Goal: Find specific page/section: Find specific page/section

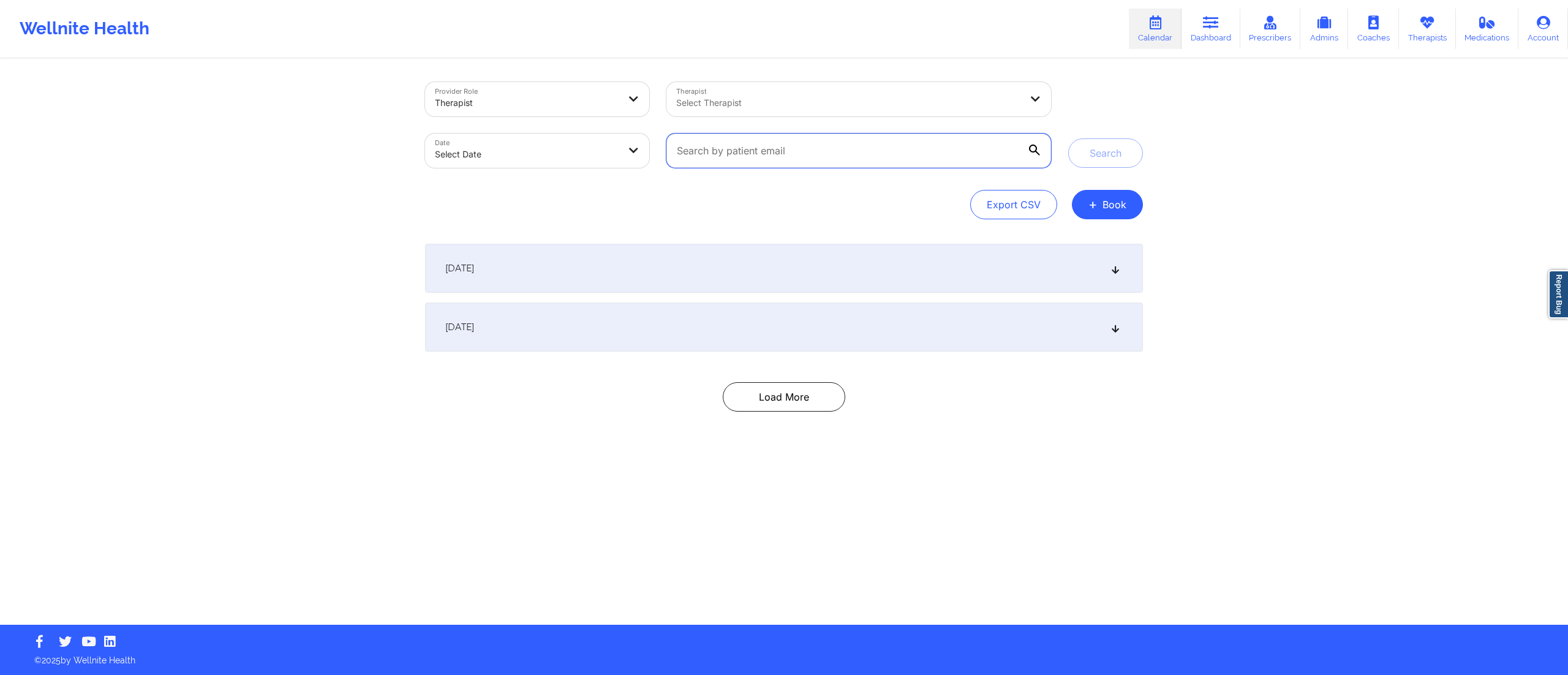
drag, startPoint x: 810, startPoint y: 159, endPoint x: 691, endPoint y: 159, distance: 119.0
click at [691, 159] on input "text" at bounding box center [859, 151] width 385 height 34
paste input "[EMAIL_ADDRESS][DOMAIN_NAME]"
type input "[EMAIL_ADDRESS][DOMAIN_NAME]"
drag, startPoint x: 818, startPoint y: 151, endPoint x: 588, endPoint y: 156, distance: 230.1
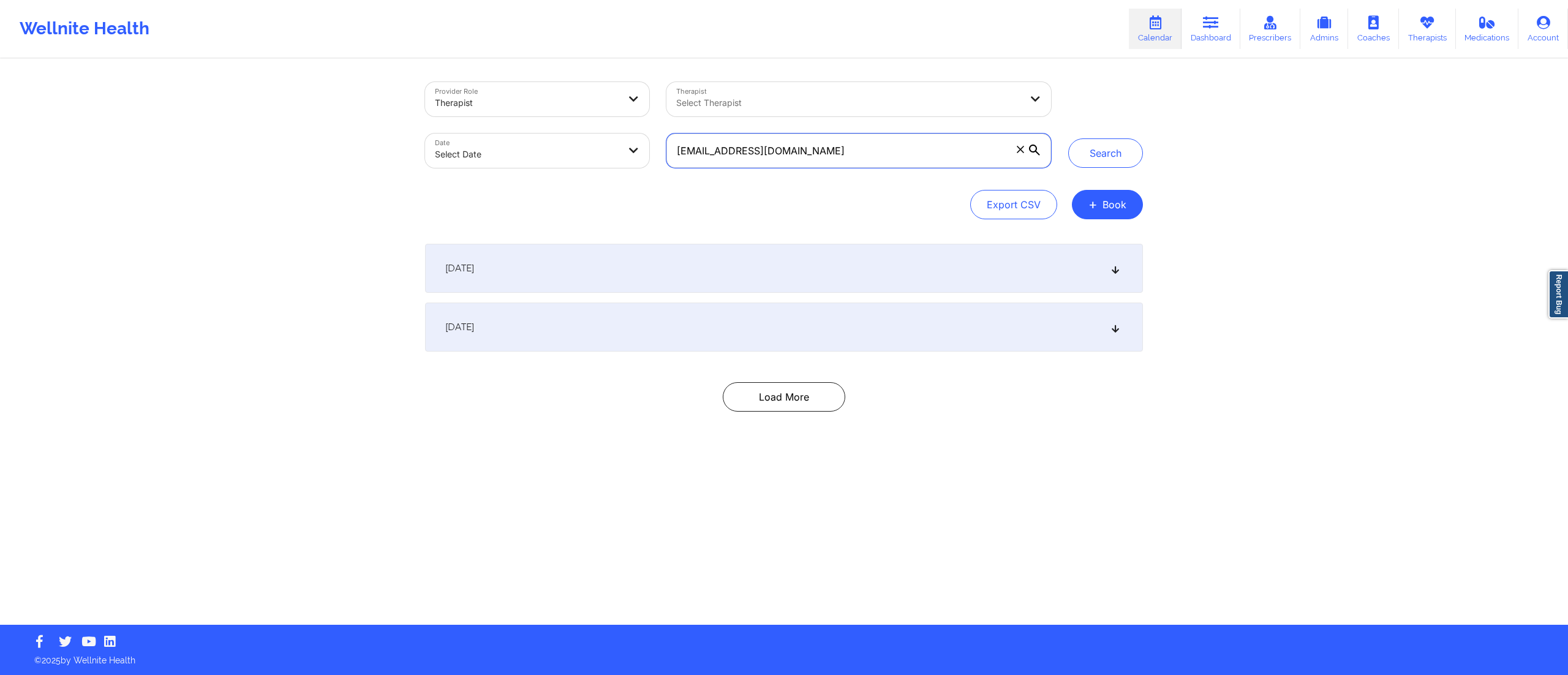
click at [588, 156] on div "Provider Role Therapist Therapist Select Therapist Date Select Date [EMAIL_ADDR…" at bounding box center [739, 125] width 644 height 103
click at [814, 151] on input "text" at bounding box center [859, 151] width 385 height 34
paste input "[EMAIL_ADDRESS][DOMAIN_NAME]"
type input "[EMAIL_ADDRESS][DOMAIN_NAME]"
click at [1096, 149] on button "Search" at bounding box center [1105, 153] width 74 height 29
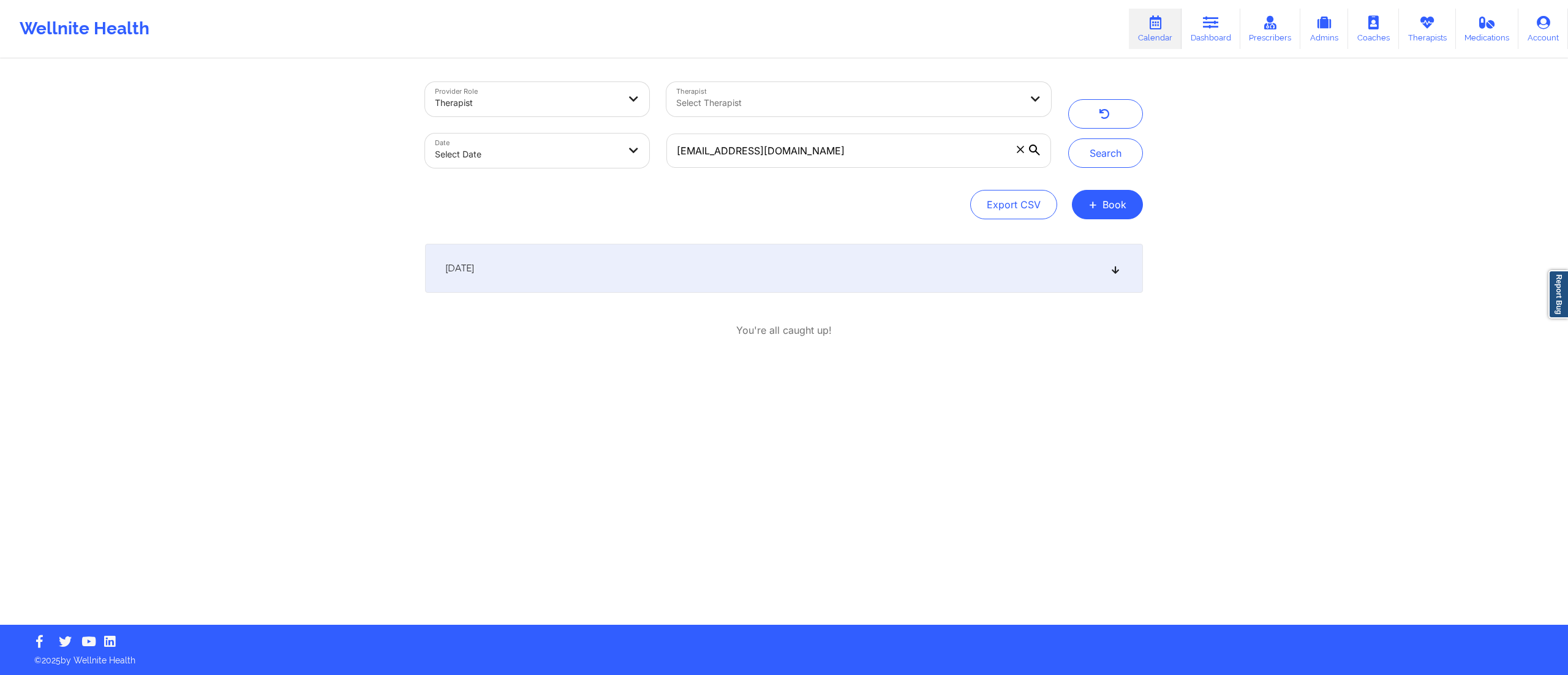
click at [656, 269] on div "[DATE]" at bounding box center [784, 268] width 718 height 49
click at [551, 144] on body "Wellnite Health Calendar Dashboard Prescribers Admins Coaches Therapists Medica…" at bounding box center [784, 337] width 1568 height 675
select select "2025-8"
select select "2025-9"
select select "2025-8"
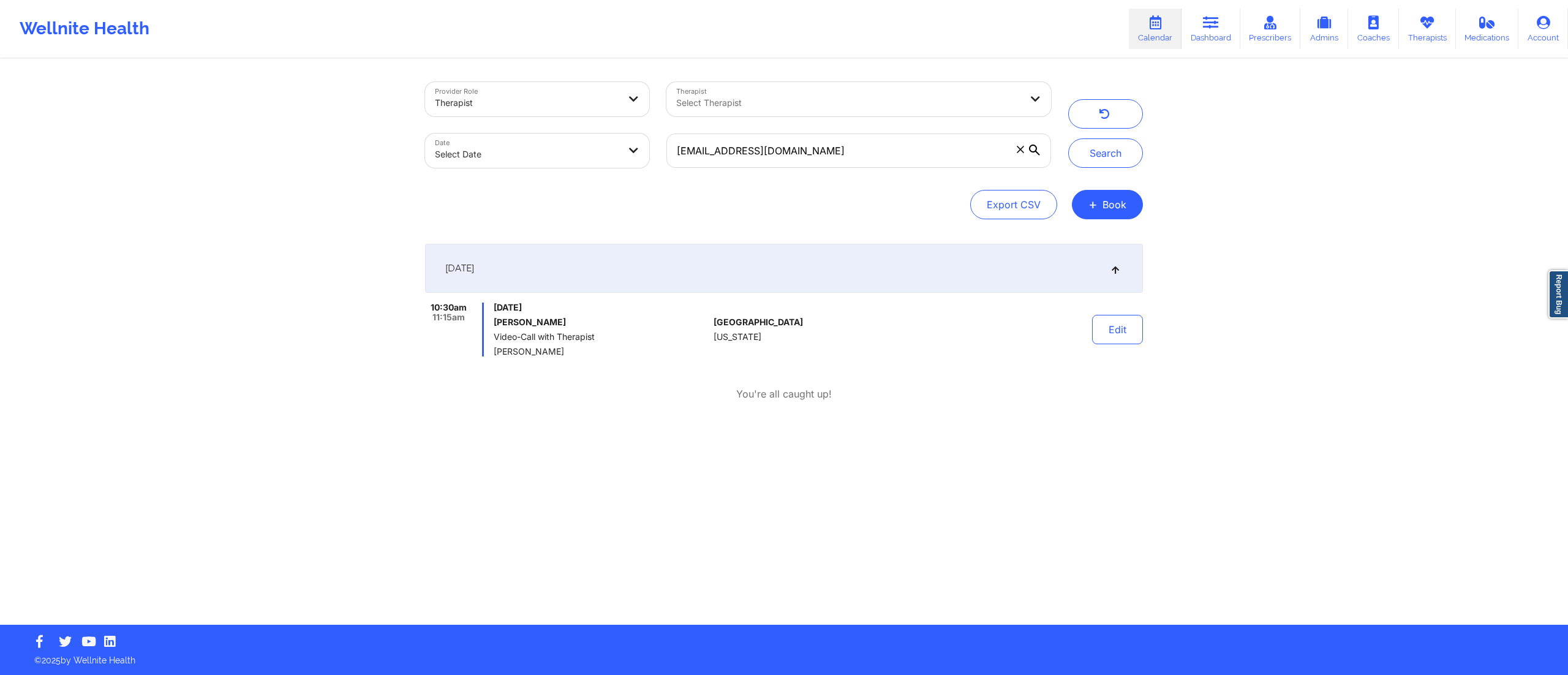
select select "2025-9"
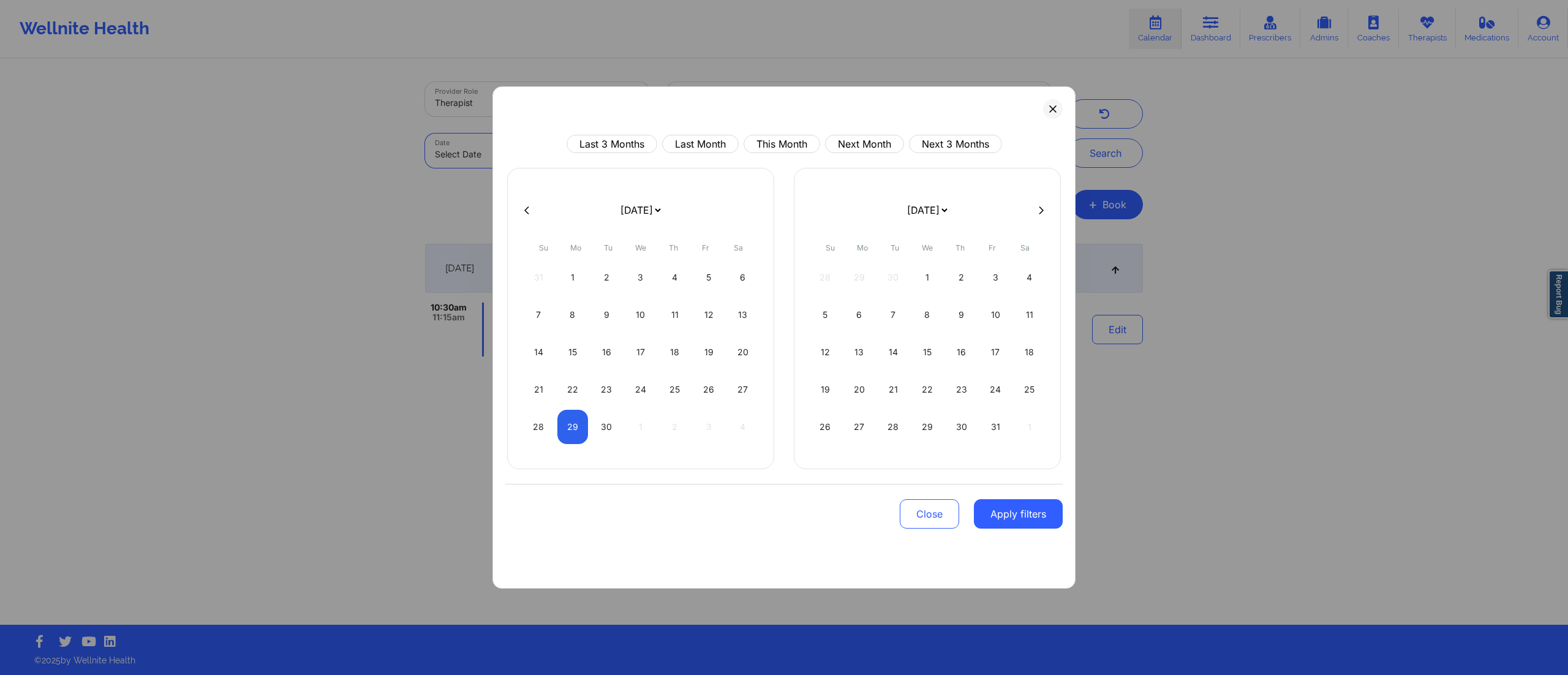
click at [520, 154] on body "Wellnite Health Calendar Dashboard Prescribers Admins Coaches Therapists Medica…" at bounding box center [784, 337] width 1568 height 675
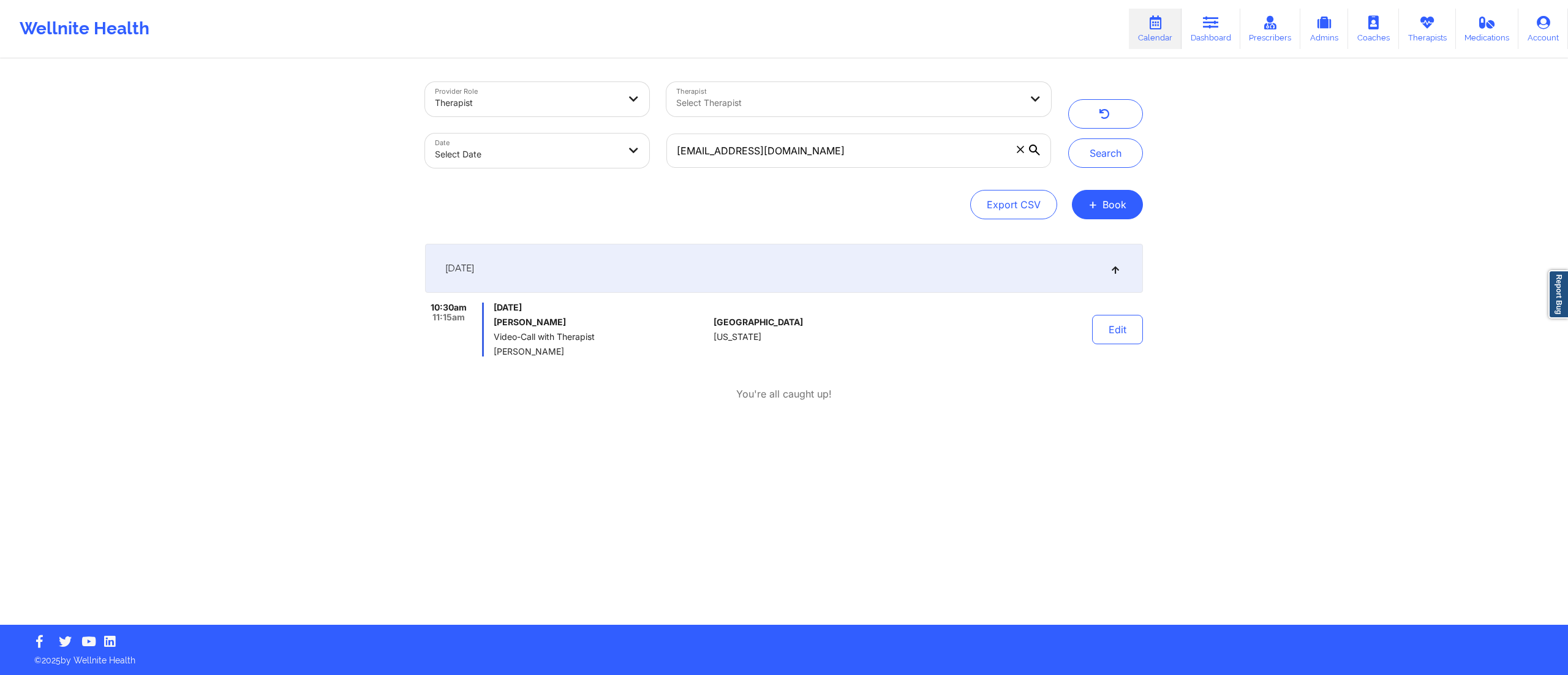
drag, startPoint x: 488, startPoint y: 316, endPoint x: 591, endPoint y: 312, distance: 103.1
click at [591, 312] on div "10:30am 11:15am [DATE] [PERSON_NAME] Video-Call with Therapist [PERSON_NAME]" at bounding box center [567, 329] width 283 height 54
click at [414, 364] on div "Provider Role Therapist Therapist Select Therapist Date Select Date [EMAIL_ADDR…" at bounding box center [784, 312] width 1568 height 625
drag, startPoint x: 495, startPoint y: 323, endPoint x: 588, endPoint y: 320, distance: 93.0
click at [588, 320] on h6 "[PERSON_NAME]" at bounding box center [601, 322] width 215 height 9
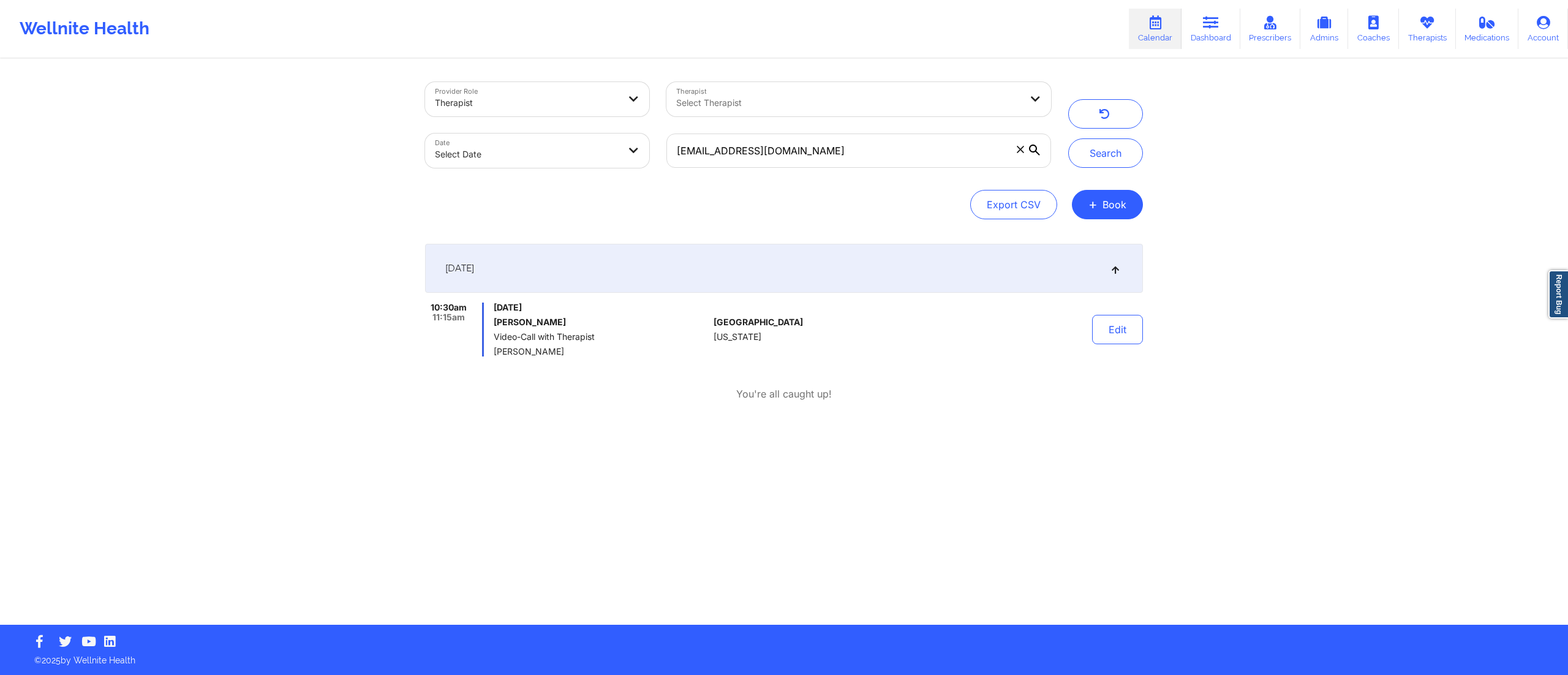
copy h6 "[PERSON_NAME]"
click at [1098, 154] on button "Search" at bounding box center [1105, 153] width 74 height 29
click at [775, 272] on div "[DATE]" at bounding box center [784, 268] width 718 height 49
click at [799, 262] on div "[DATE]" at bounding box center [784, 268] width 718 height 49
click at [540, 151] on body "Wellnite Health Calendar Dashboard Prescribers Admins Coaches Therapists Medica…" at bounding box center [784, 337] width 1568 height 675
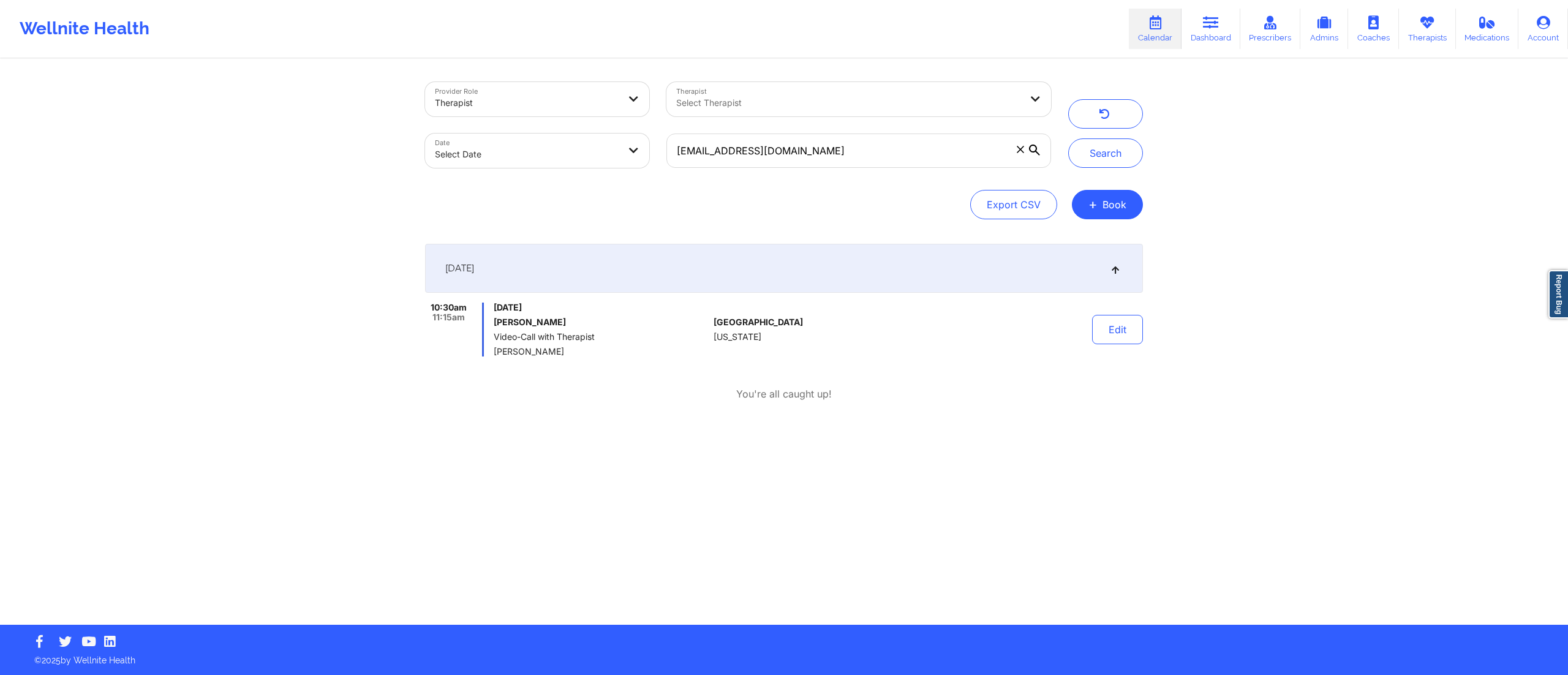
select select "2025-8"
select select "2025-9"
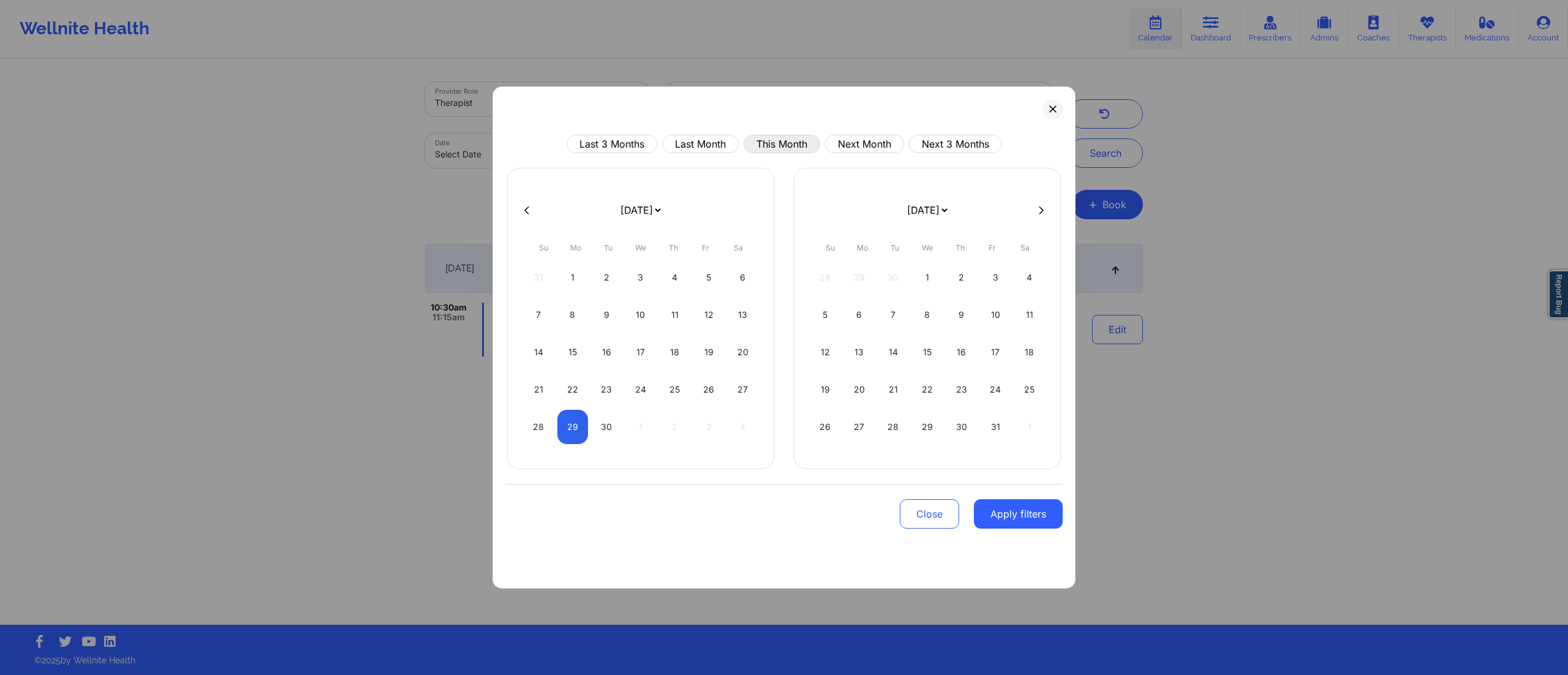
click at [768, 143] on button "This Month" at bounding box center [781, 143] width 76 height 18
select select "2025-8"
select select "2025-9"
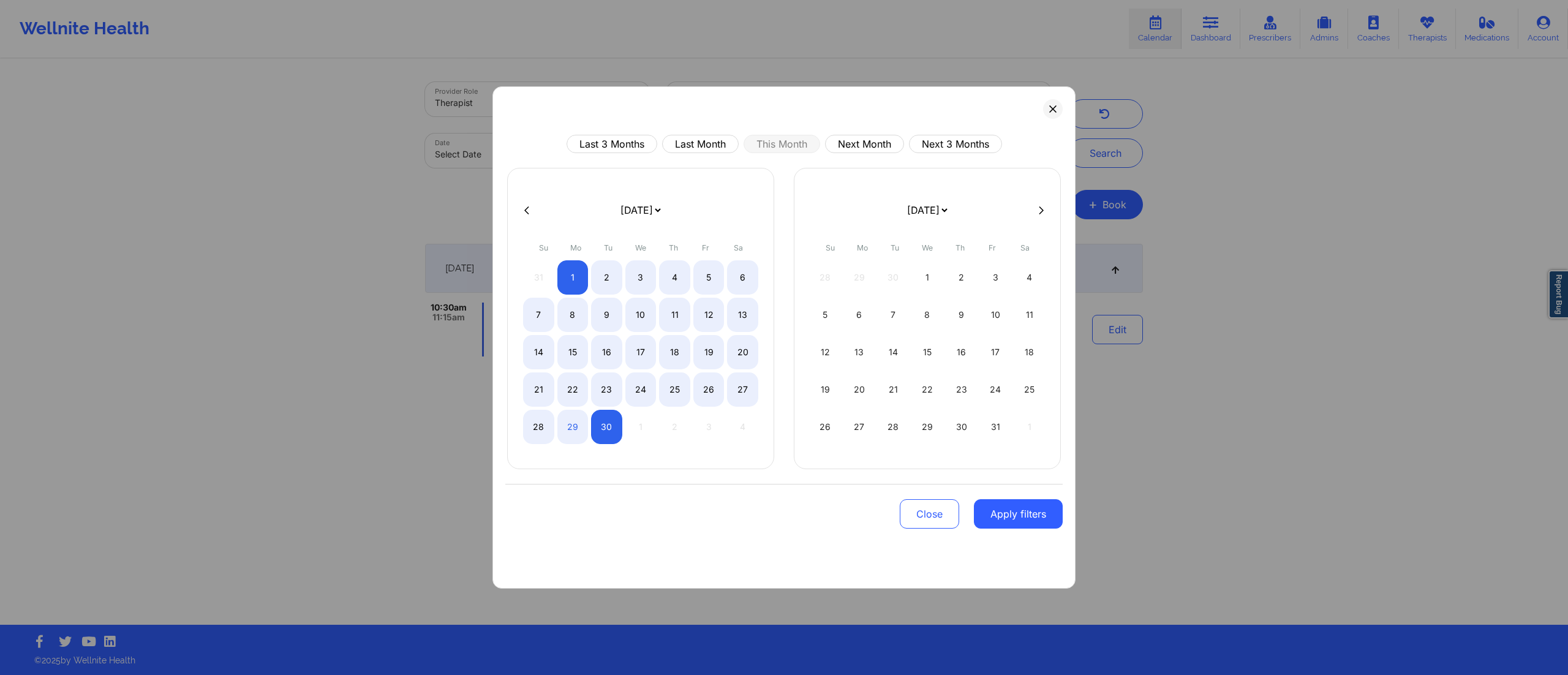
click at [1010, 511] on button "Apply filters" at bounding box center [1019, 513] width 89 height 29
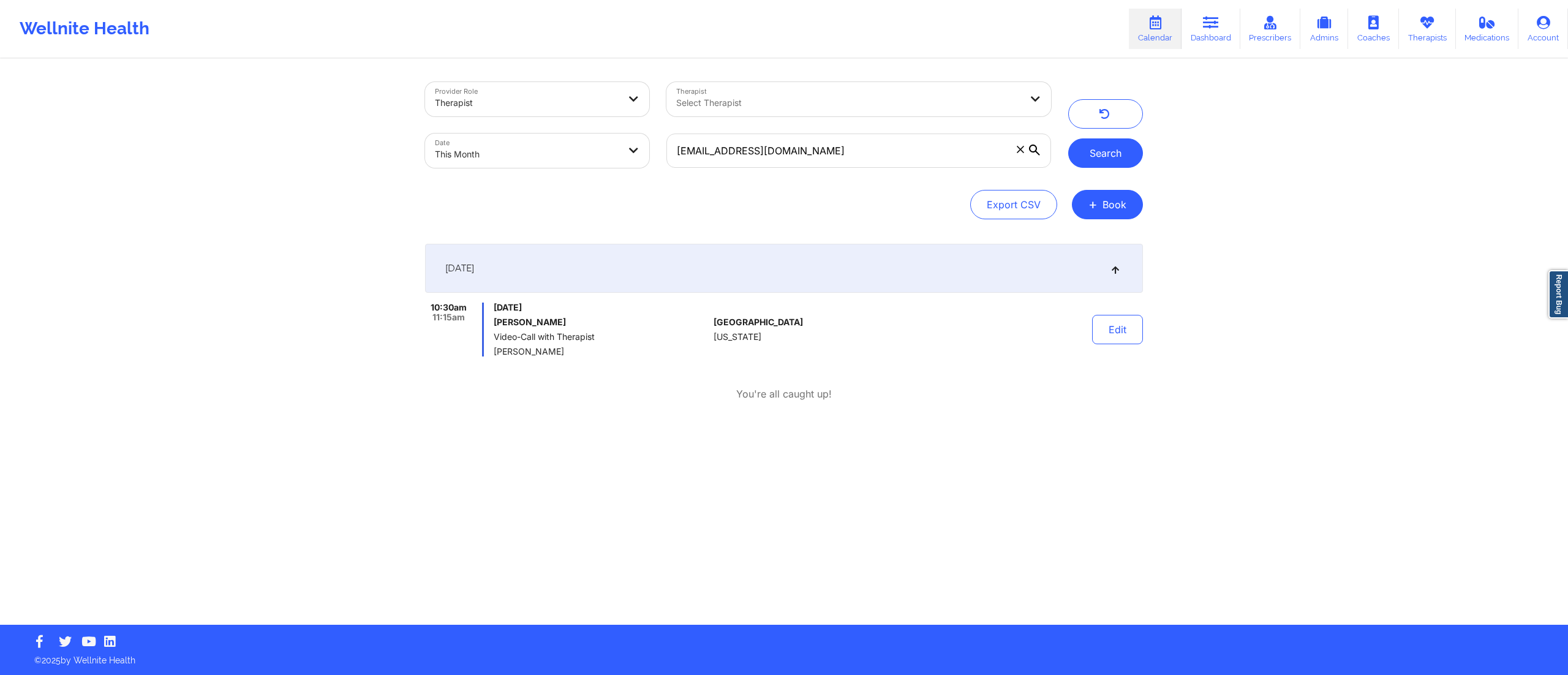
click at [1102, 163] on button "Search" at bounding box center [1105, 153] width 74 height 29
drag, startPoint x: 815, startPoint y: 157, endPoint x: 635, endPoint y: 154, distance: 180.0
click at [637, 157] on div "Provider Role Therapist Therapist Select Therapist Date This Month [EMAIL_ADDRE…" at bounding box center [739, 125] width 644 height 103
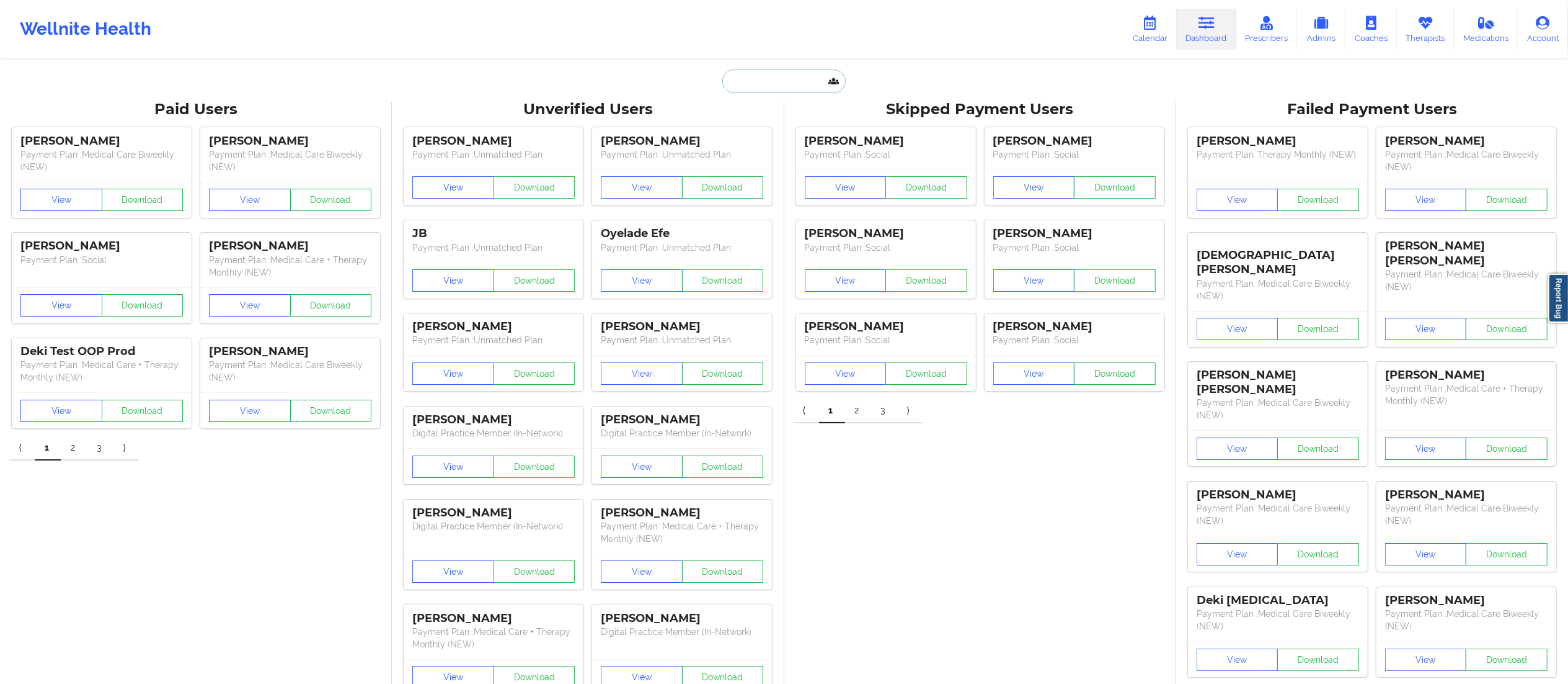
click at [790, 81] on input "text" at bounding box center [784, 81] width 123 height 23
paste input "[EMAIL_ADDRESS][DOMAIN_NAME]"
type input "[EMAIL_ADDRESS][DOMAIN_NAME]"
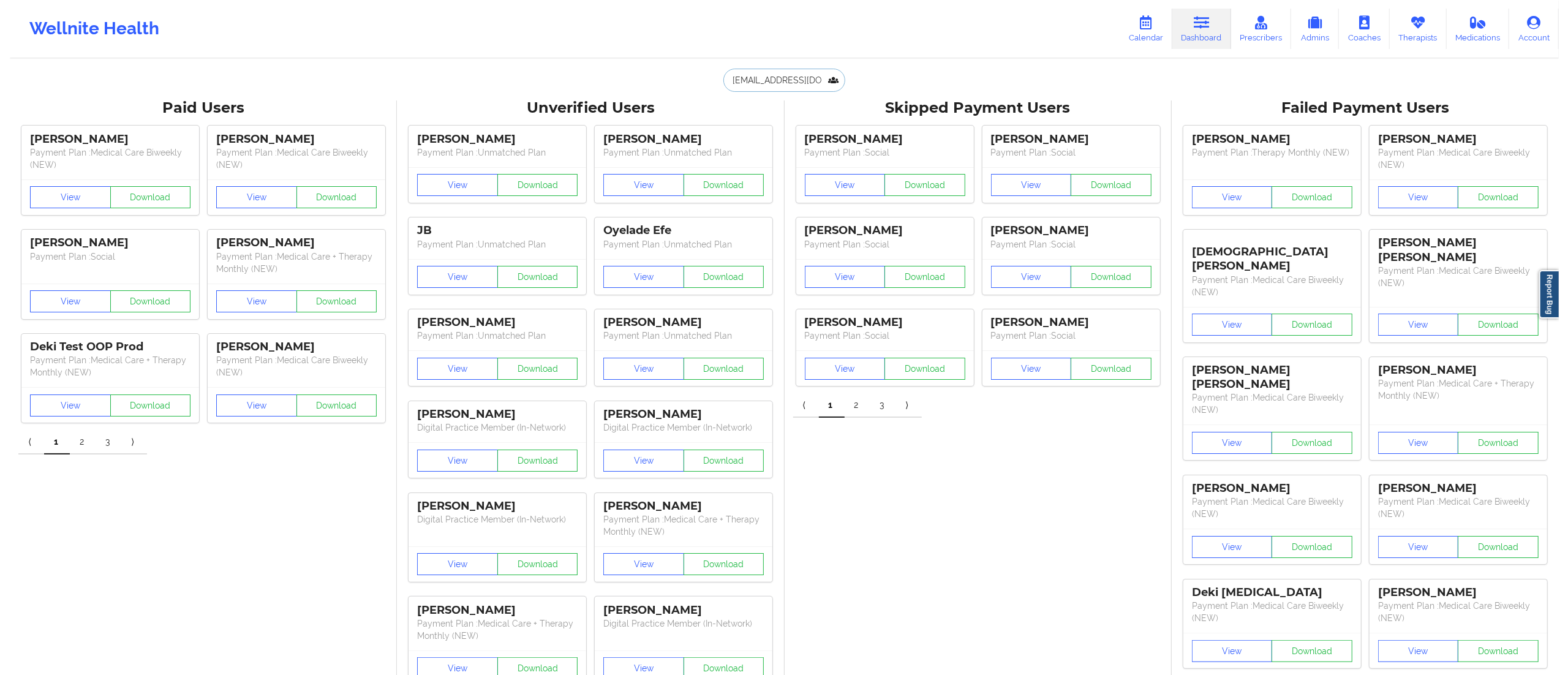
scroll to position [0, 9]
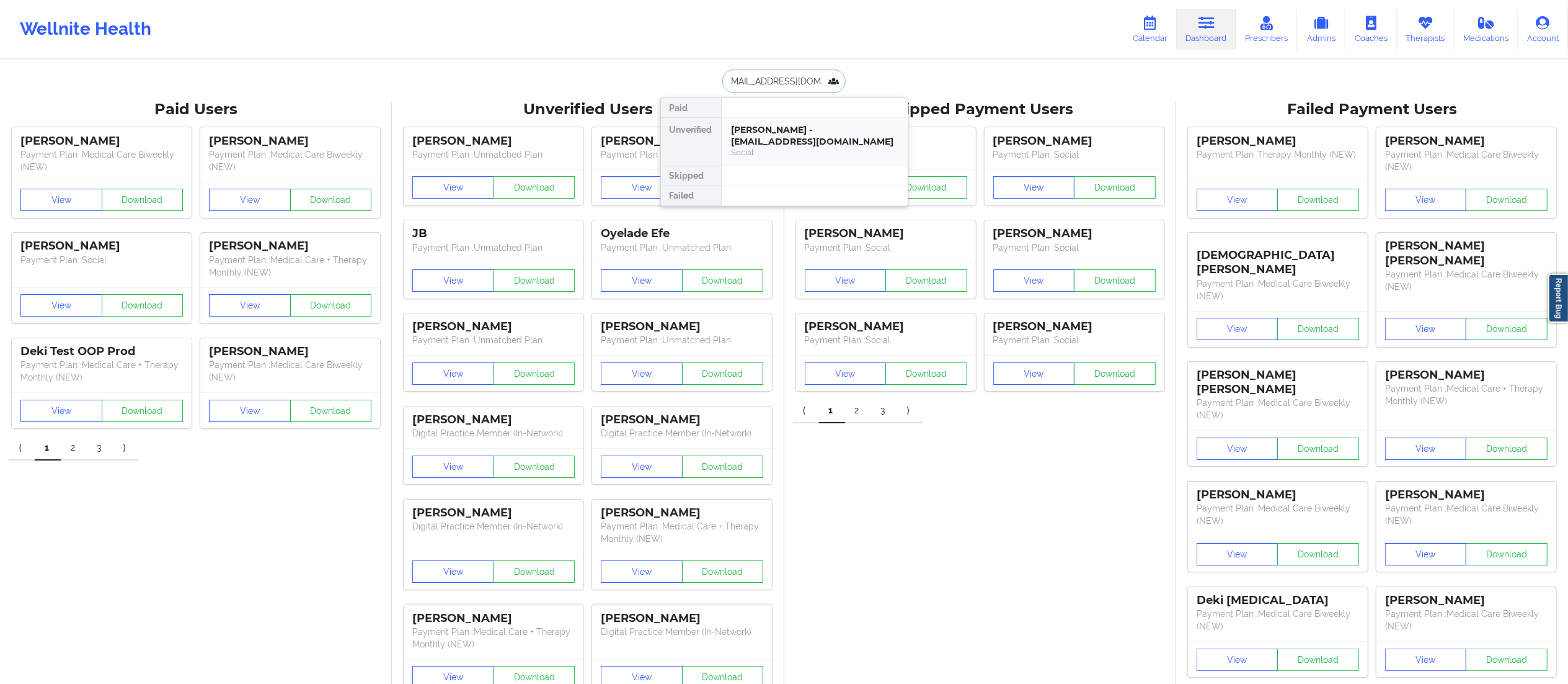
click at [785, 133] on div "[PERSON_NAME] - [EMAIL_ADDRESS][DOMAIN_NAME]" at bounding box center [815, 135] width 166 height 23
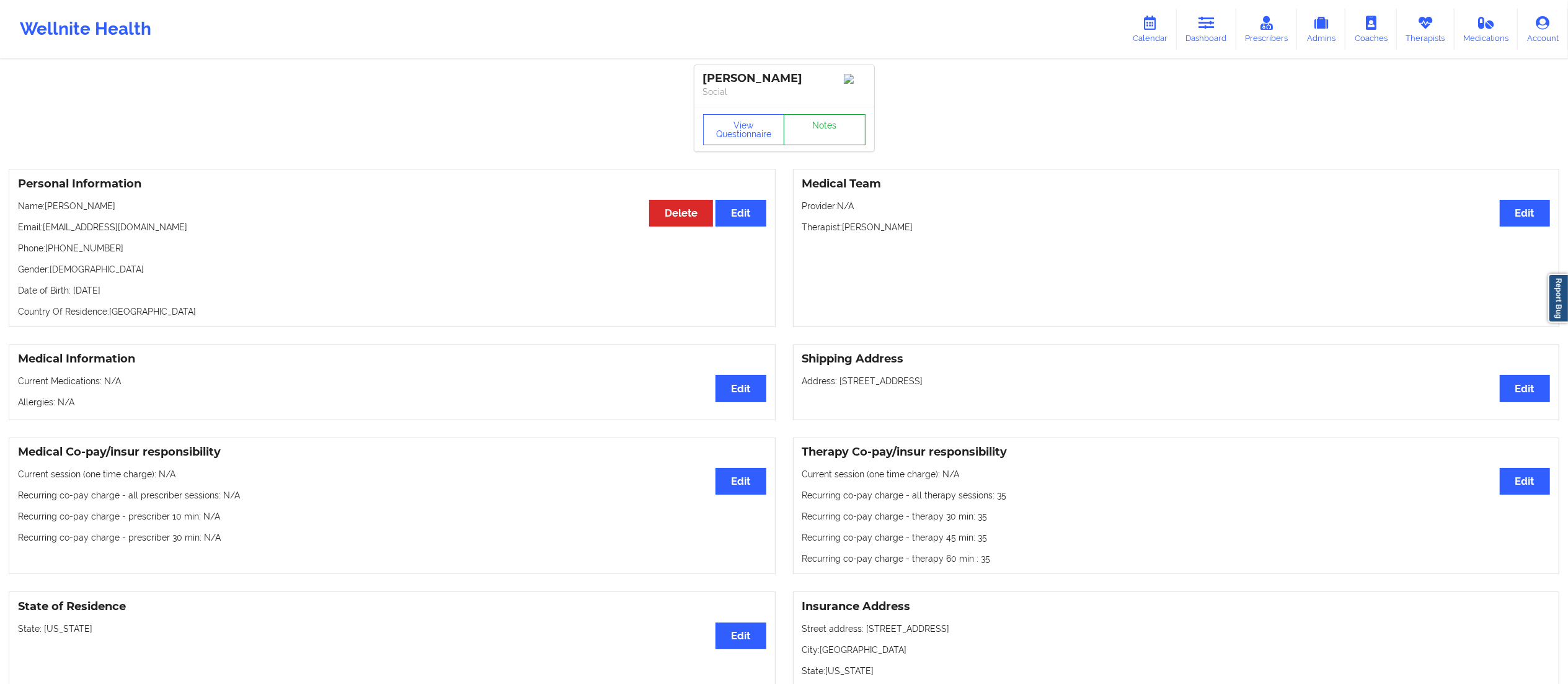
click at [837, 134] on link "Notes" at bounding box center [825, 130] width 81 height 31
